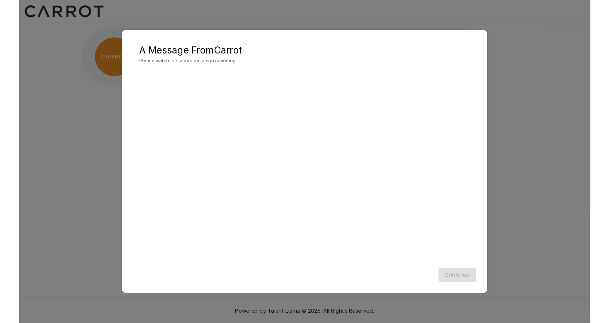
scroll to position [0, 0]
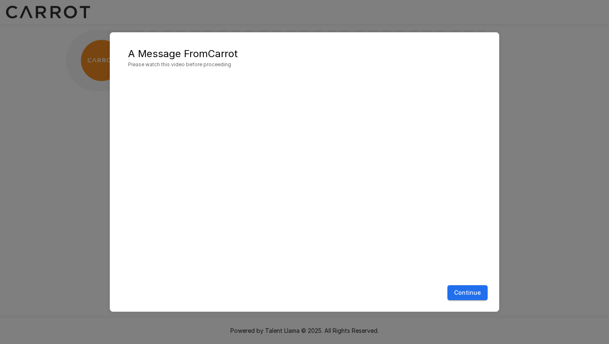
click at [468, 292] on button "Continue" at bounding box center [468, 293] width 40 height 15
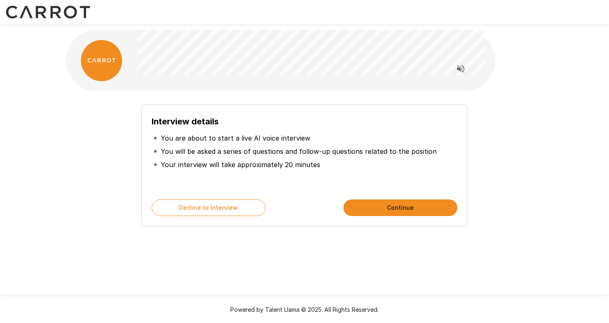
click at [354, 205] on button "Continue" at bounding box center [401, 207] width 114 height 17
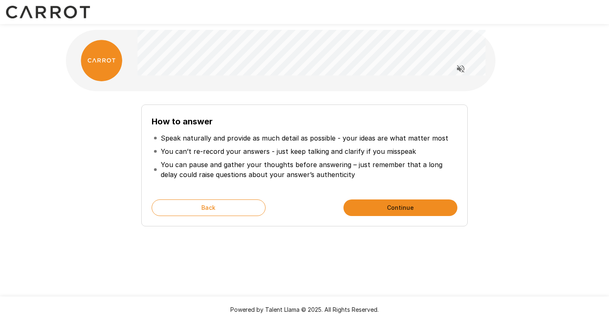
click at [383, 204] on button "Continue" at bounding box center [401, 207] width 114 height 17
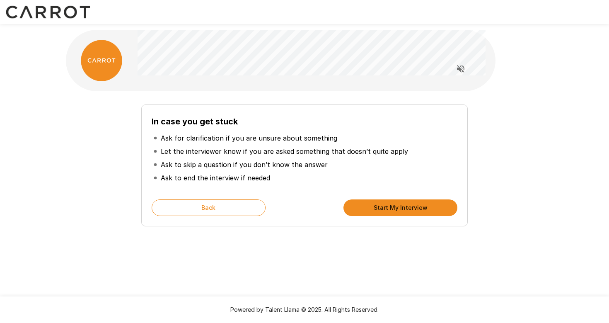
click at [383, 204] on button "Start My Interview" at bounding box center [401, 207] width 114 height 17
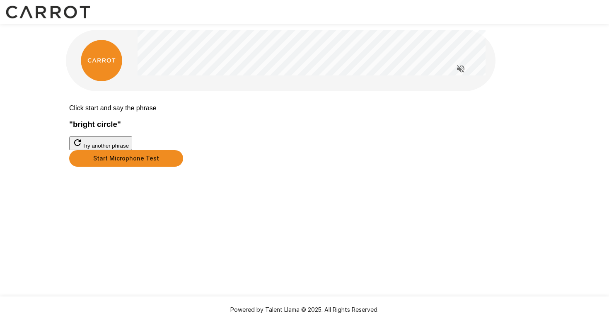
click at [183, 167] on button "Start Microphone Test" at bounding box center [126, 158] width 114 height 17
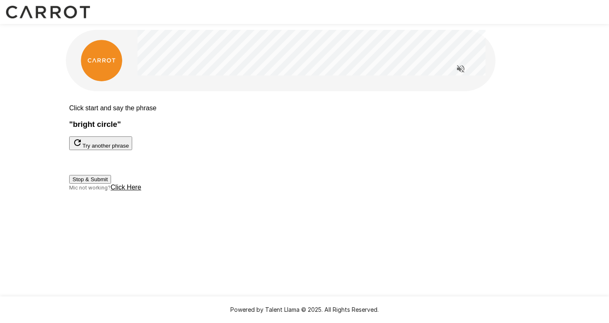
click at [111, 184] on button "Stop & Submit" at bounding box center [90, 179] width 42 height 9
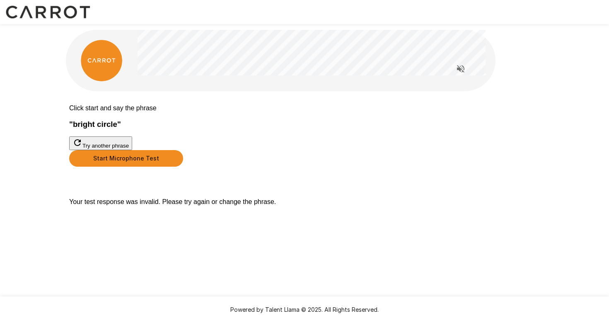
click at [183, 167] on button "Start Microphone Test" at bounding box center [126, 158] width 114 height 17
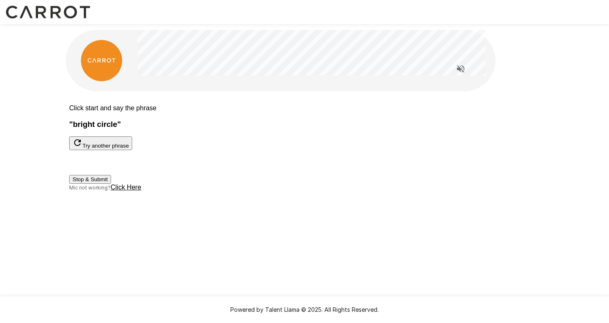
click at [111, 184] on button "Stop & Submit" at bounding box center [90, 179] width 42 height 9
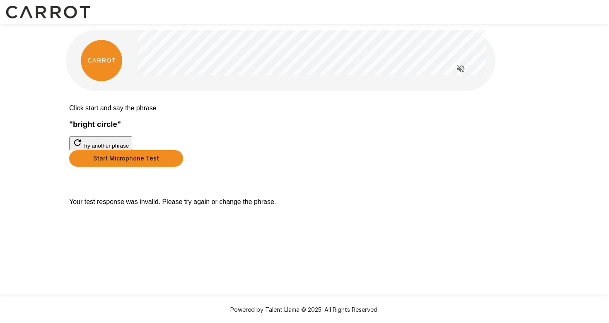
click at [183, 167] on button "Start Microphone Test" at bounding box center [126, 158] width 114 height 17
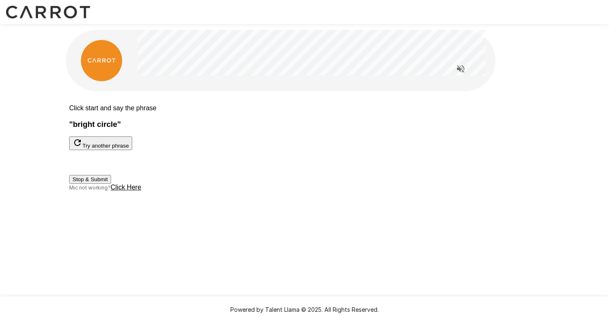
click at [111, 184] on button "Stop & Submit" at bounding box center [90, 179] width 42 height 9
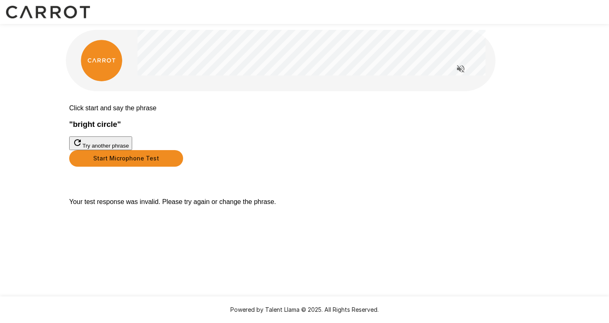
click at [183, 167] on button "Start Microphone Test" at bounding box center [126, 158] width 114 height 17
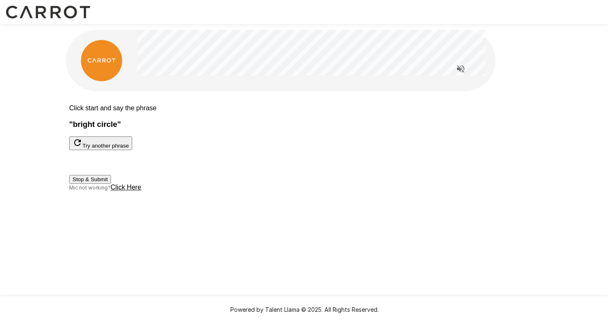
click at [111, 184] on button "Stop & Submit" at bounding box center [90, 179] width 42 height 9
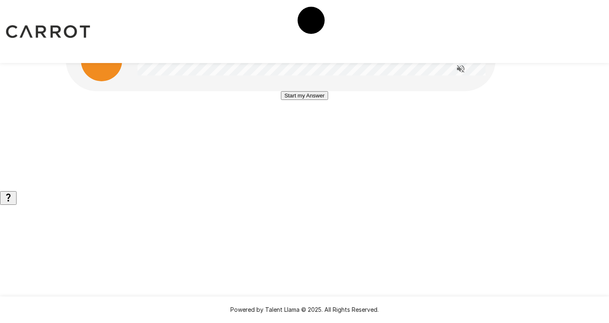
click at [328, 100] on button "Start my Answer" at bounding box center [304, 95] width 47 height 9
click at [316, 125] on button "Stop & Submit" at bounding box center [305, 120] width 42 height 9
click at [303, 100] on button "Start my Answer" at bounding box center [304, 95] width 47 height 9
click at [317, 125] on button "Stop & Submit" at bounding box center [305, 120] width 42 height 9
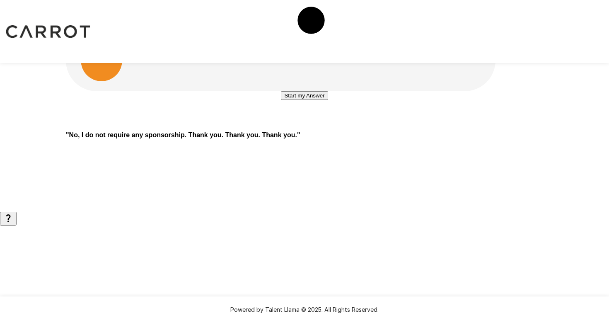
click at [314, 100] on button "Start my Answer" at bounding box center [304, 95] width 47 height 9
click at [325, 125] on button "Stop & Submit" at bounding box center [305, 120] width 42 height 9
click at [328, 100] on button "Start my Answer" at bounding box center [304, 95] width 47 height 9
click at [325, 125] on button "Stop & Submit" at bounding box center [305, 120] width 42 height 9
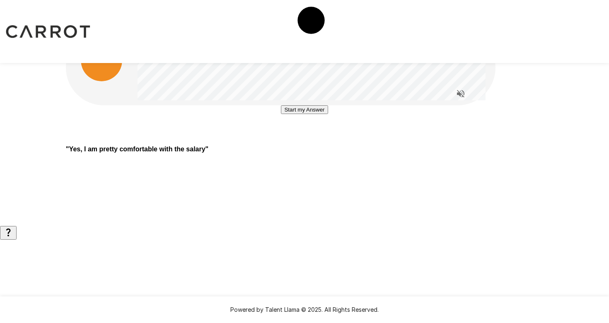
click at [301, 114] on button "Start my Answer" at bounding box center [304, 109] width 47 height 9
click at [325, 139] on button "Stop & Submit" at bounding box center [305, 134] width 42 height 9
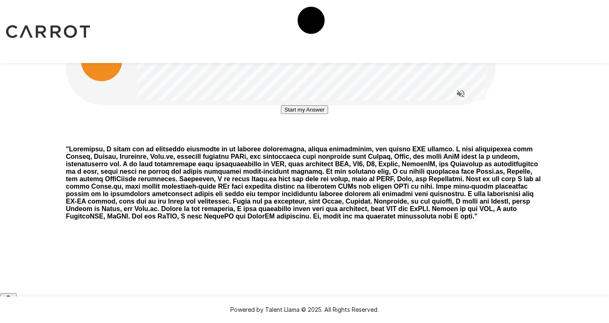
scroll to position [38, 0]
click at [306, 114] on button "Start my Answer" at bounding box center [304, 109] width 47 height 9
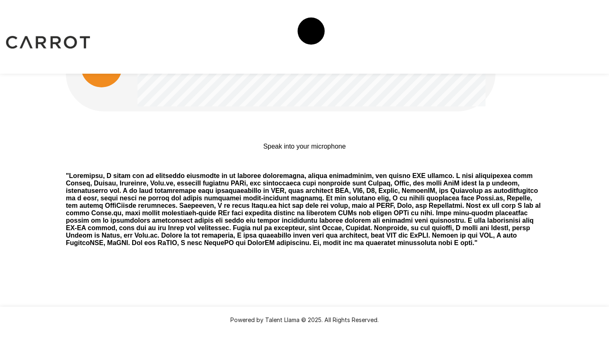
scroll to position [0, 0]
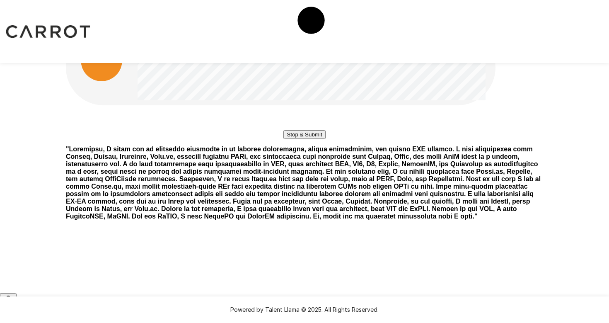
click at [311, 139] on button "Stop & Submit" at bounding box center [305, 134] width 42 height 9
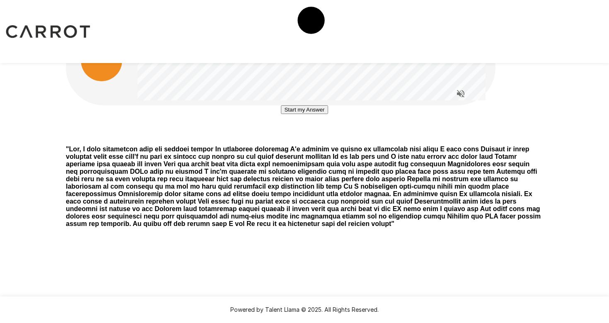
click at [281, 114] on button "Start my Answer" at bounding box center [304, 109] width 47 height 9
click at [284, 139] on button "Stop & Submit" at bounding box center [305, 134] width 42 height 9
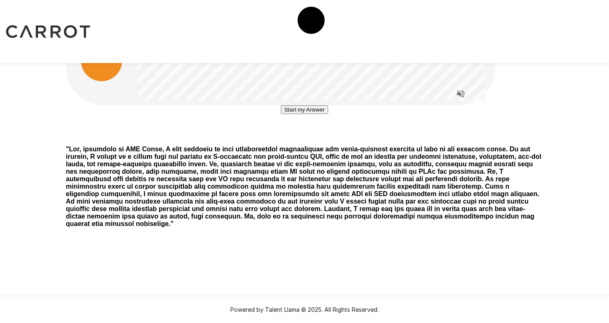
click at [307, 114] on button "Start my Answer" at bounding box center [304, 109] width 47 height 9
click at [325, 139] on button "Stop & Submit" at bounding box center [305, 134] width 42 height 9
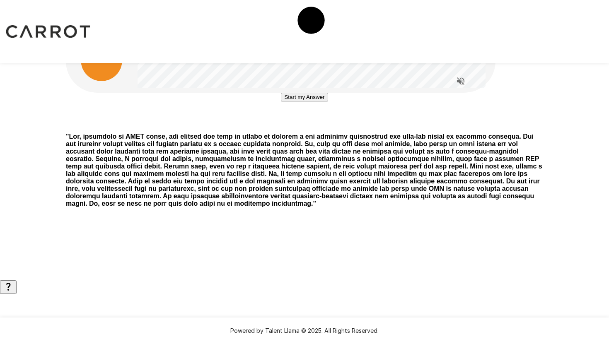
click at [317, 102] on button "Start my Answer" at bounding box center [304, 97] width 47 height 9
click at [323, 126] on button "Stop & Submit" at bounding box center [305, 122] width 42 height 9
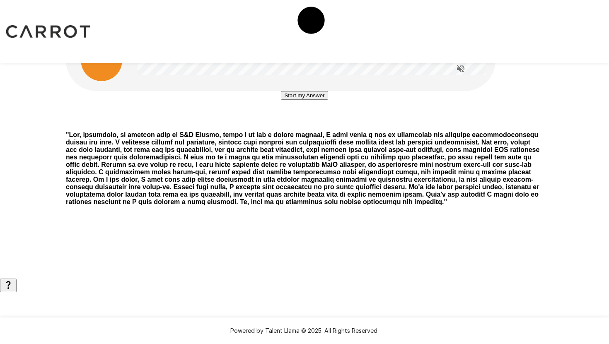
click at [328, 100] on button "Start my Answer" at bounding box center [304, 95] width 47 height 9
click at [325, 125] on div "Stop & Submit" at bounding box center [305, 120] width 42 height 9
click at [325, 125] on button "Stop & Submit" at bounding box center [305, 120] width 42 height 9
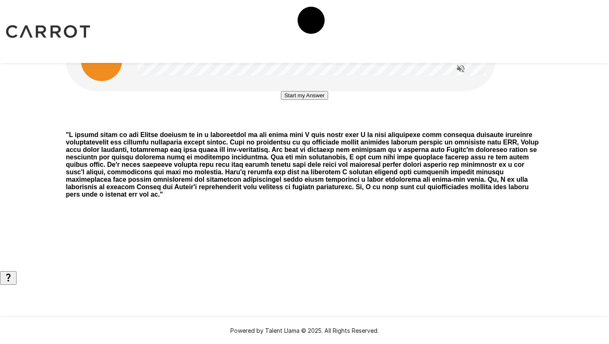
click at [328, 100] on button "Start my Answer" at bounding box center [304, 95] width 47 height 9
click at [325, 125] on button "Stop & Submit" at bounding box center [305, 120] width 42 height 9
